Goal: Task Accomplishment & Management: Manage account settings

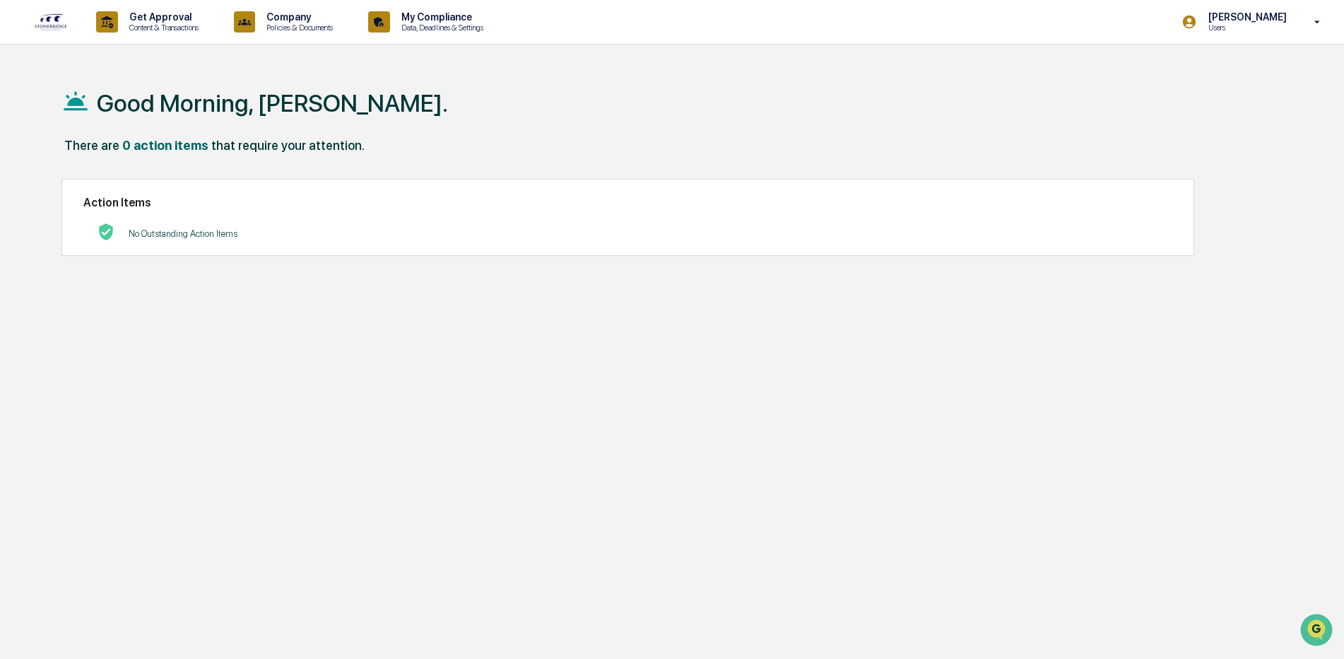
click at [54, 32] on link at bounding box center [59, 22] width 51 height 44
click at [61, 33] on link at bounding box center [59, 22] width 51 height 44
click at [1322, 29] on div "[PERSON_NAME] Users" at bounding box center [1255, 22] width 177 height 44
click at [179, 23] on div at bounding box center [675, 329] width 1351 height 659
click at [390, 20] on icon at bounding box center [379, 22] width 22 height 22
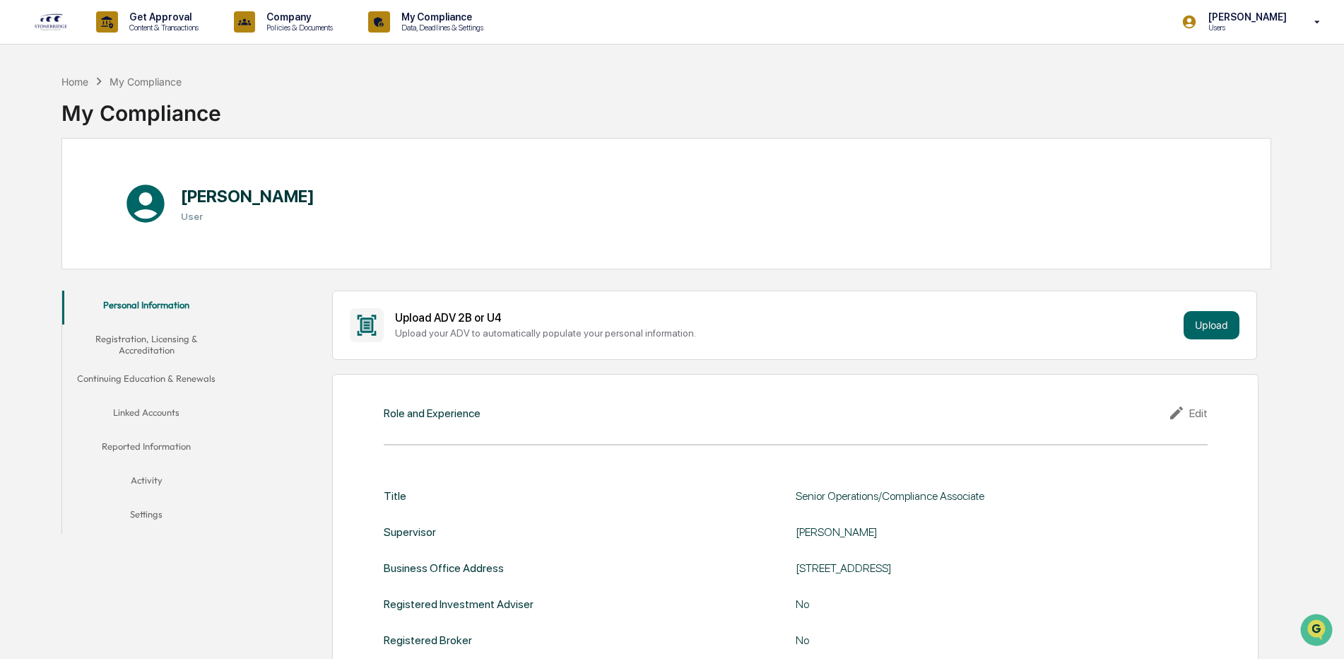
click at [163, 420] on button "Linked Accounts" at bounding box center [146, 415] width 169 height 34
